Goal: Check status

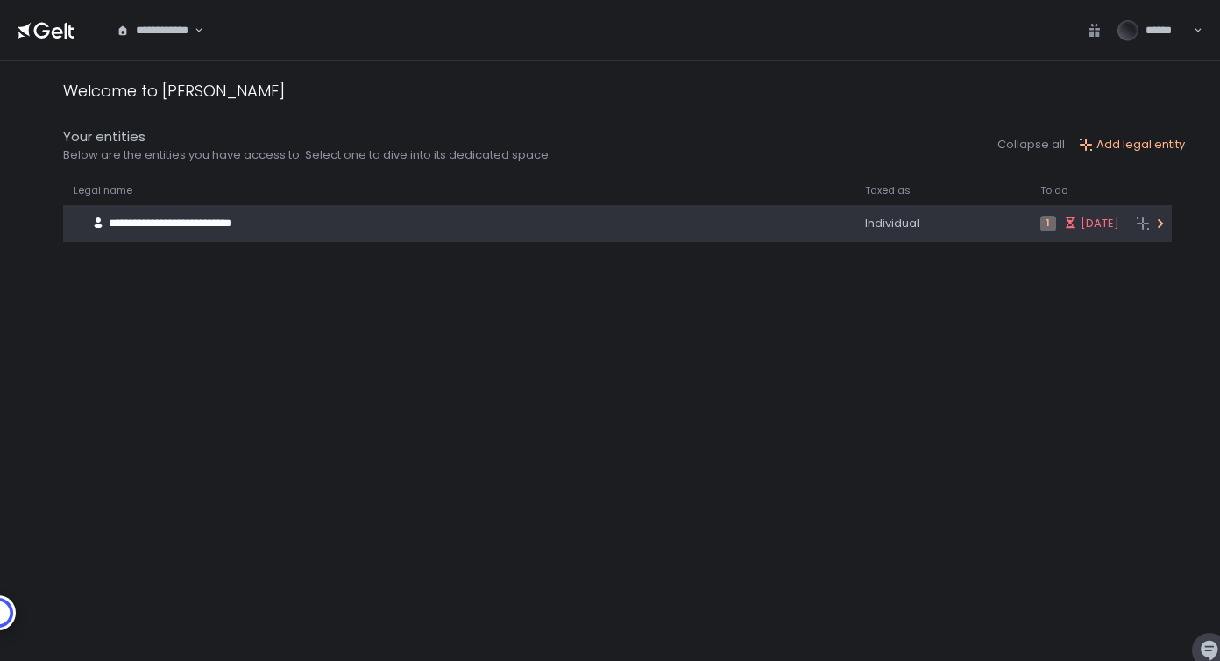
click at [170, 229] on span "**********" at bounding box center [170, 222] width 123 height 11
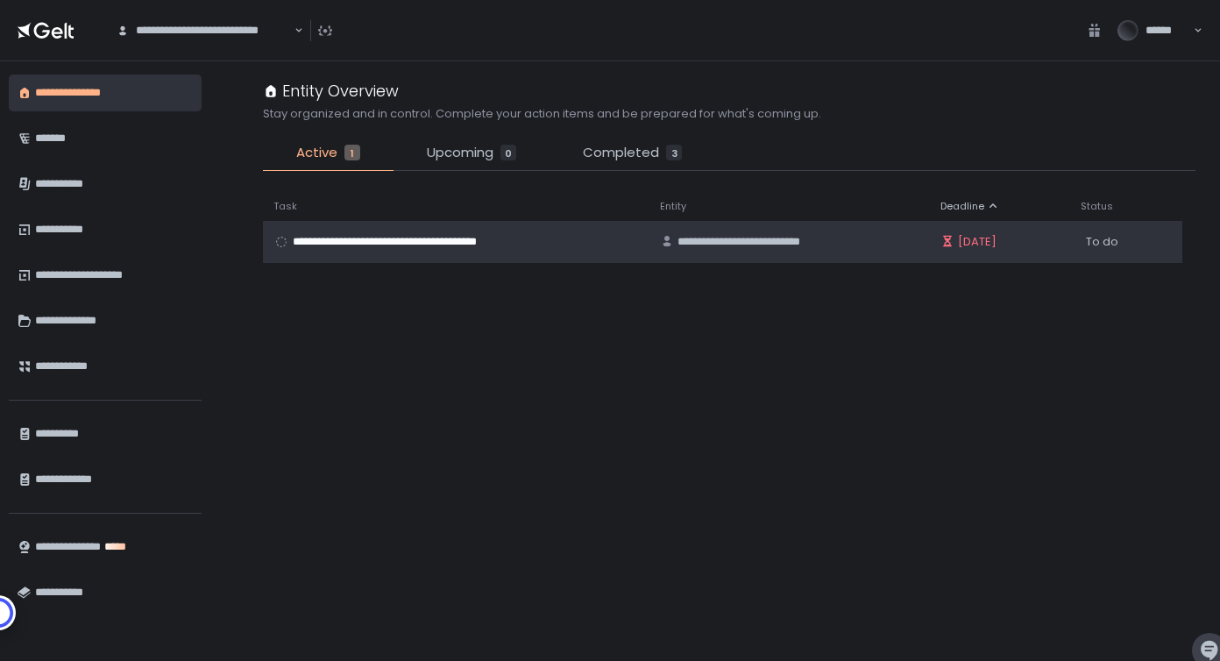
click at [474, 242] on span "**********" at bounding box center [424, 242] width 263 height 16
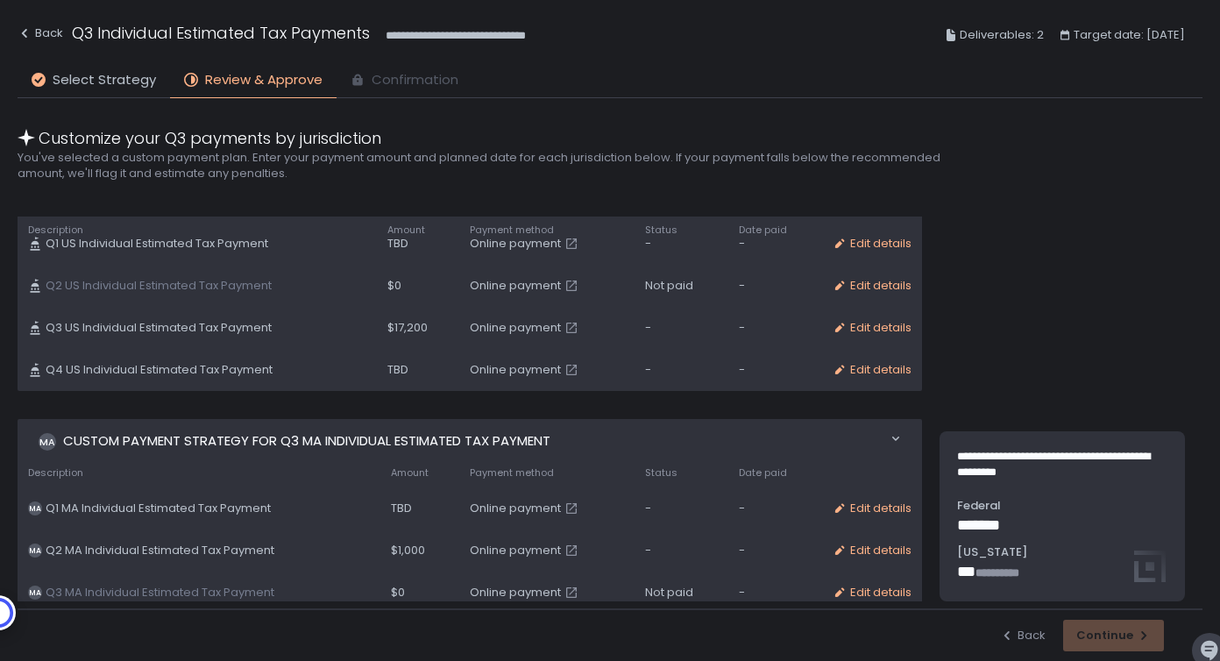
scroll to position [193, 0]
